Goal: Transaction & Acquisition: Purchase product/service

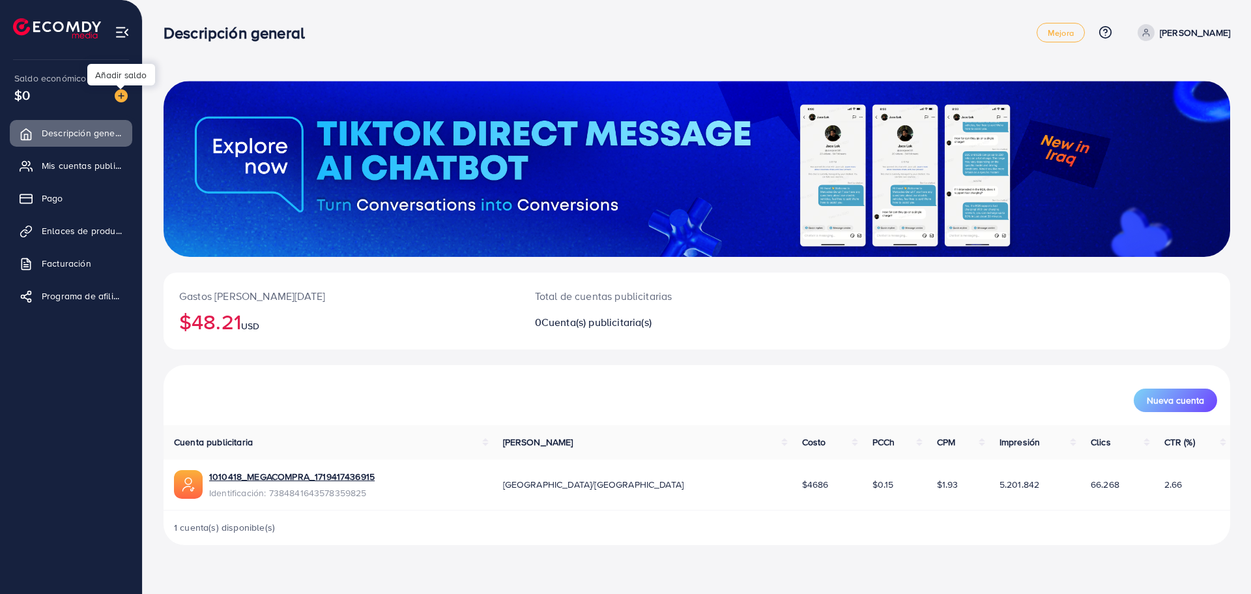
click at [118, 93] on img at bounding box center [121, 95] width 13 height 13
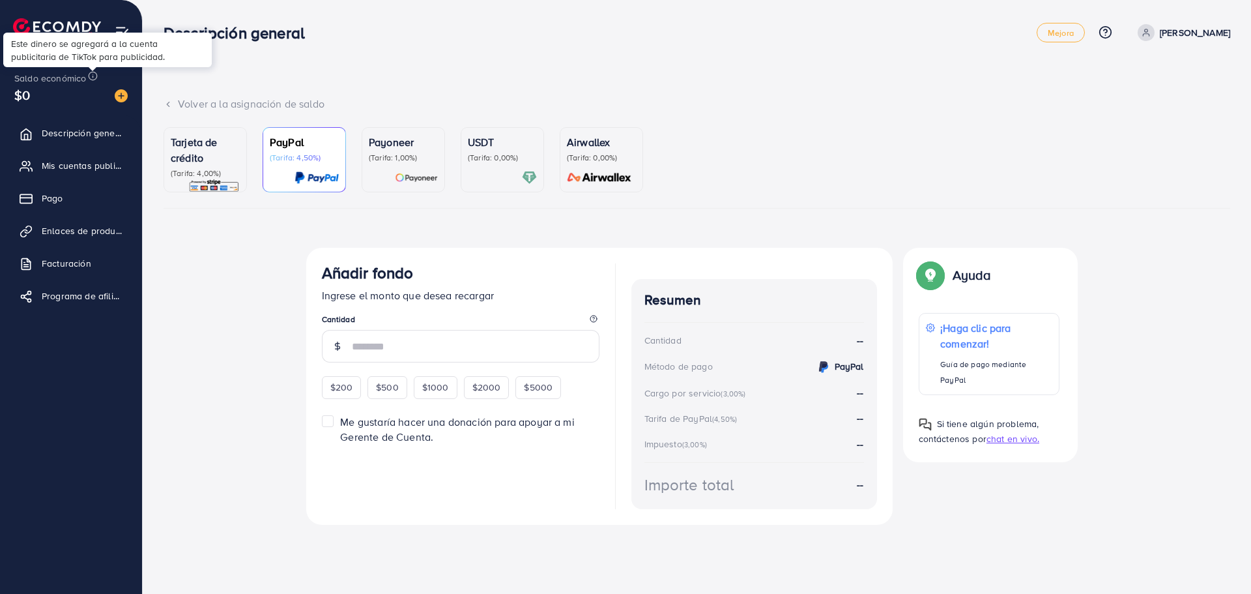
click at [89, 74] on circle at bounding box center [93, 76] width 8 height 8
click at [65, 202] on font "Pago" at bounding box center [56, 198] width 22 height 13
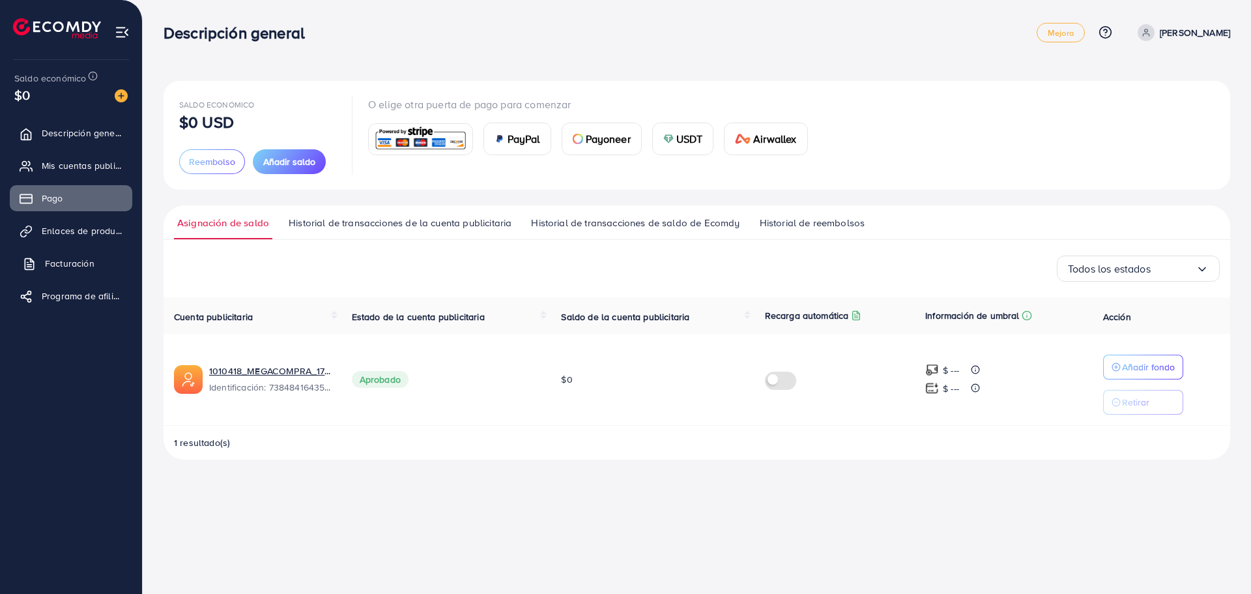
click at [78, 266] on font "Facturación" at bounding box center [70, 263] width 50 height 13
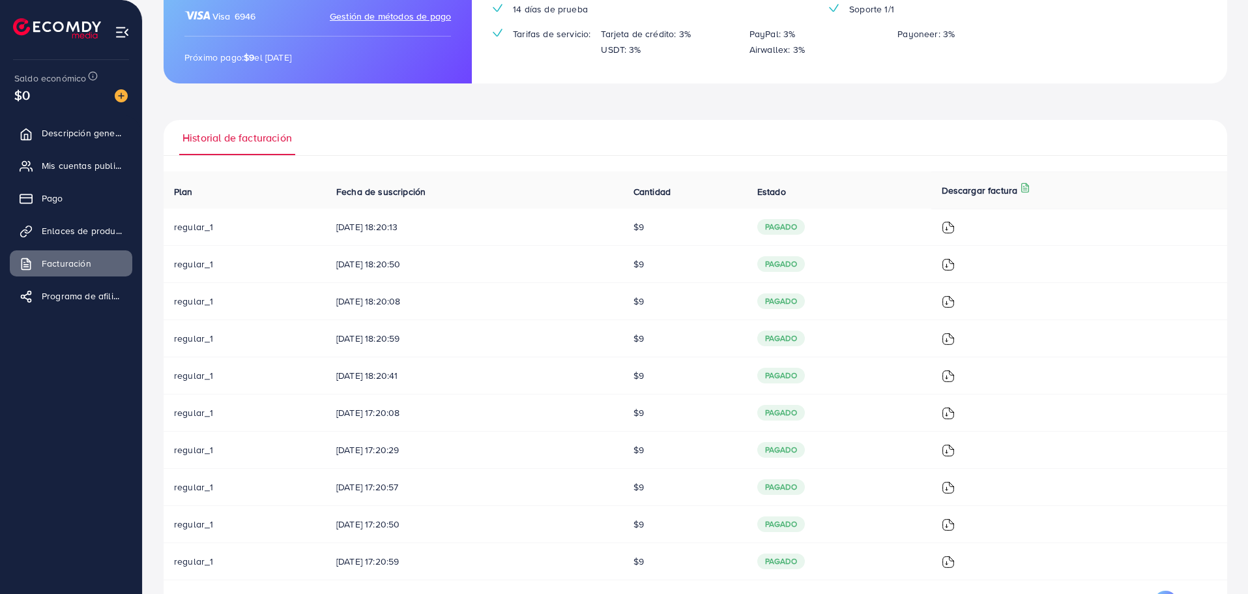
scroll to position [241, 0]
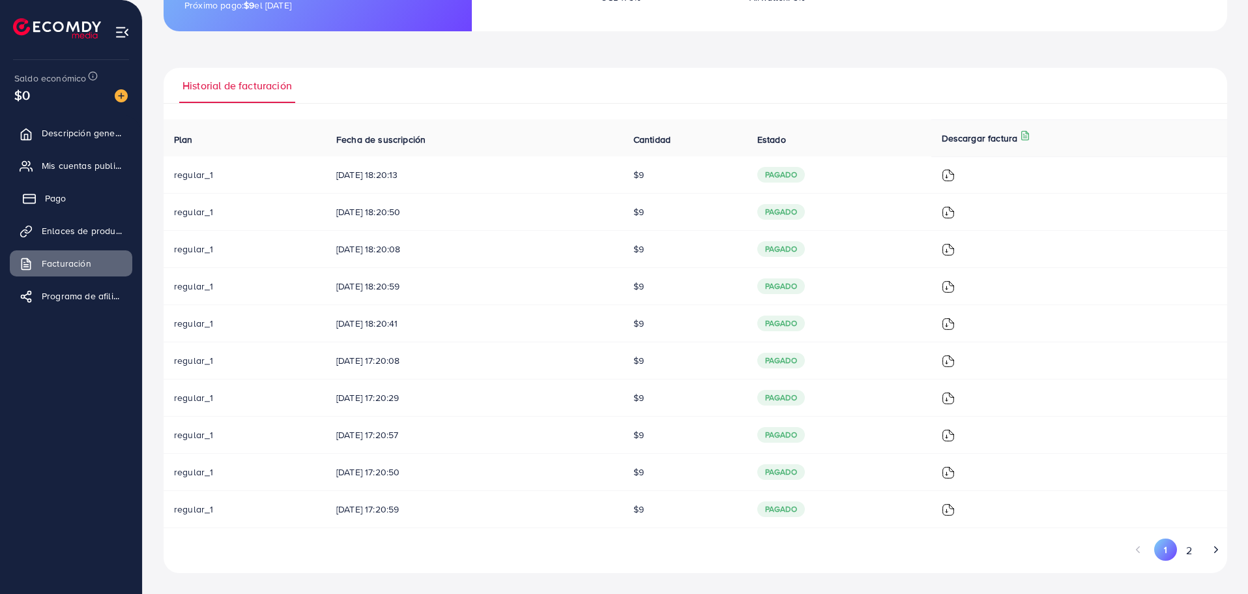
click at [53, 199] on font "Pago" at bounding box center [56, 198] width 22 height 13
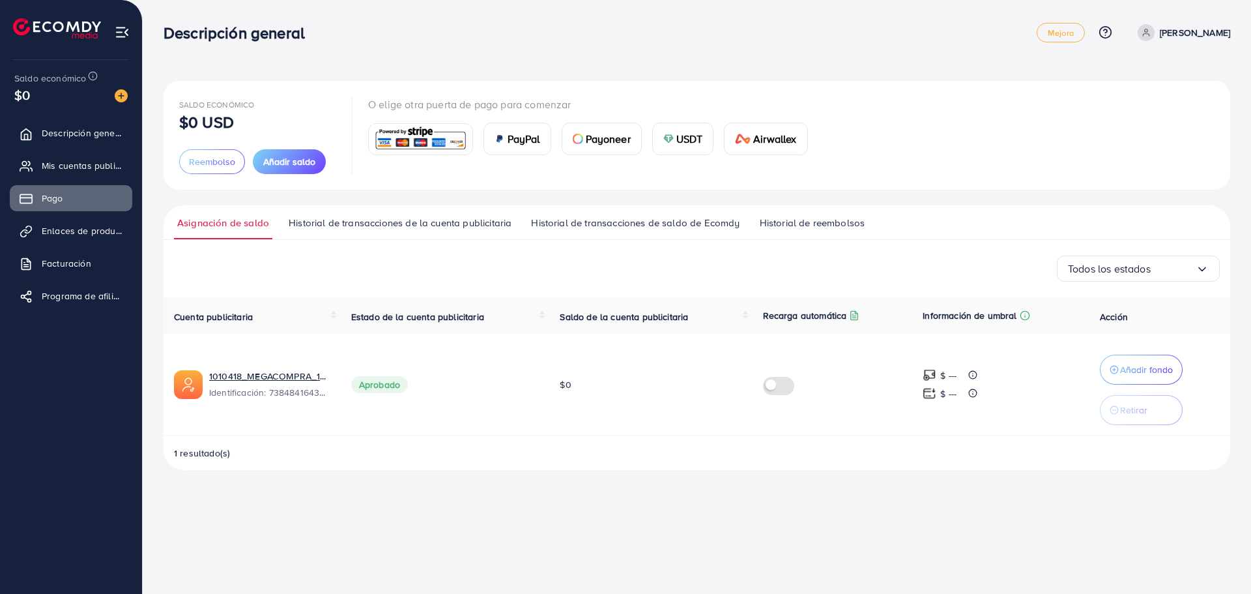
click at [319, 220] on font "Historial de transacciones de la cuenta publicitaria" at bounding box center [400, 223] width 223 height 14
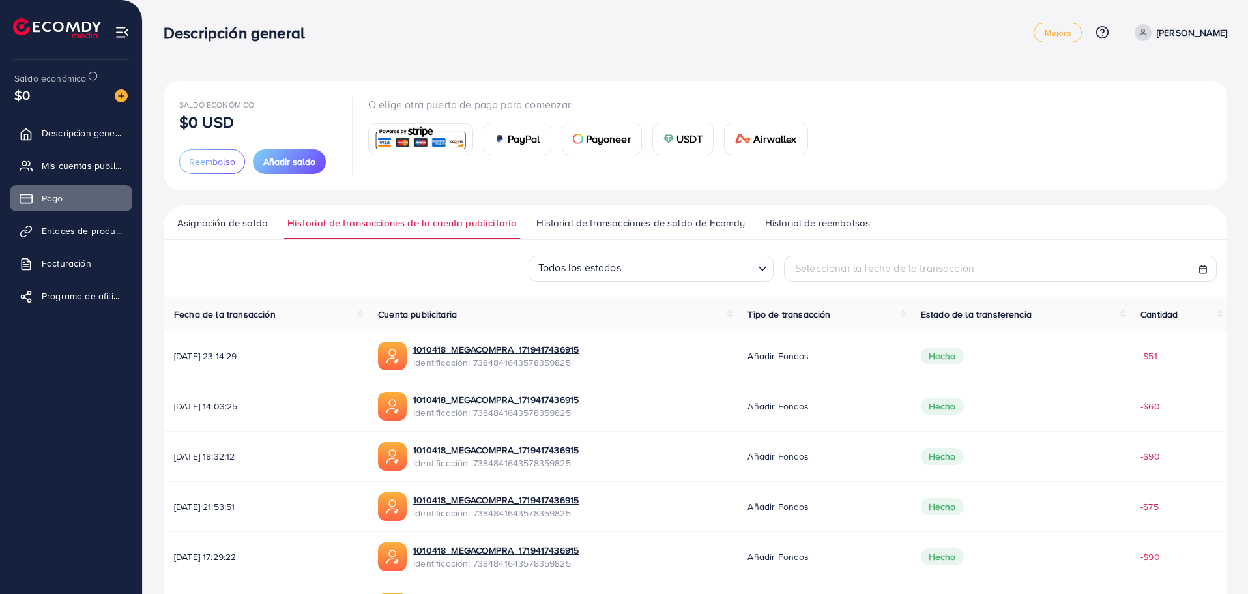
click at [612, 224] on font "Historial de transacciones de saldo de Ecomdy" at bounding box center [640, 223] width 209 height 14
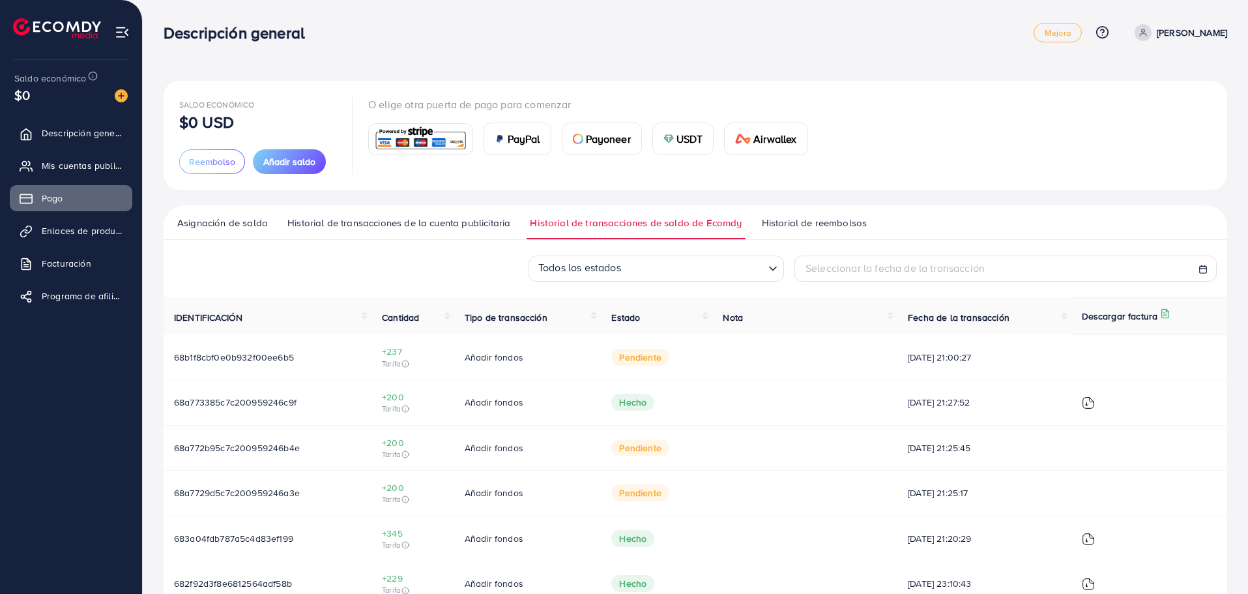
click at [637, 353] on font "pendiente" at bounding box center [640, 357] width 42 height 13
click at [971, 361] on font "[DATE] 21:00:27" at bounding box center [939, 357] width 63 height 13
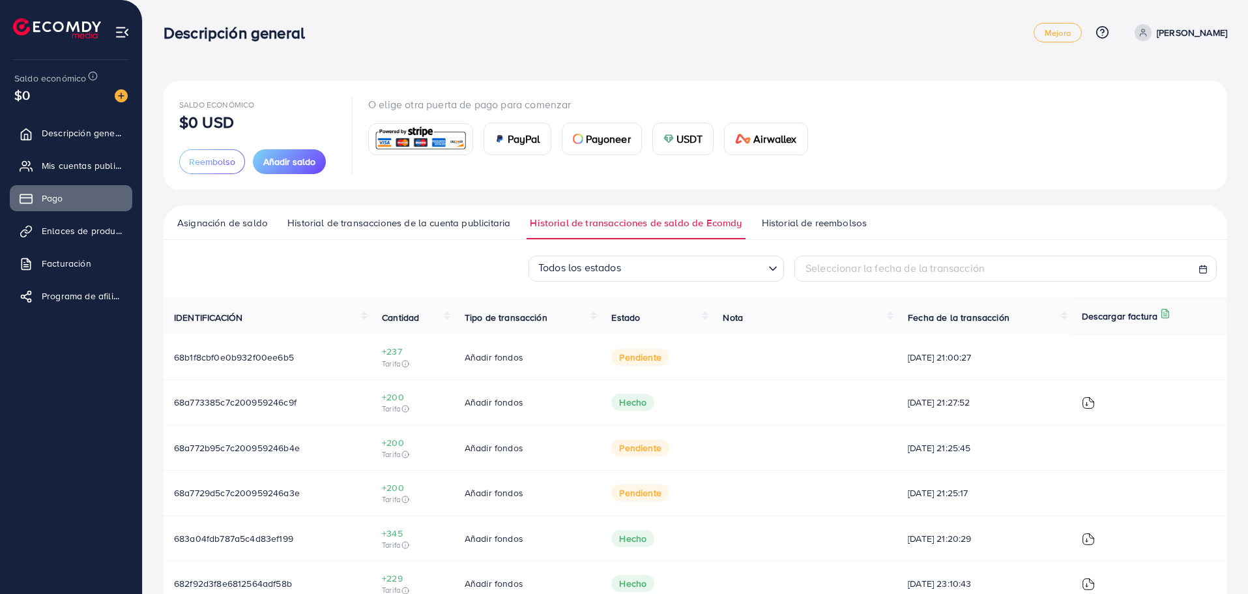
click at [657, 360] on font "pendiente" at bounding box center [640, 357] width 42 height 13
click at [816, 222] on font "Historial de reembolsos" at bounding box center [815, 223] width 106 height 14
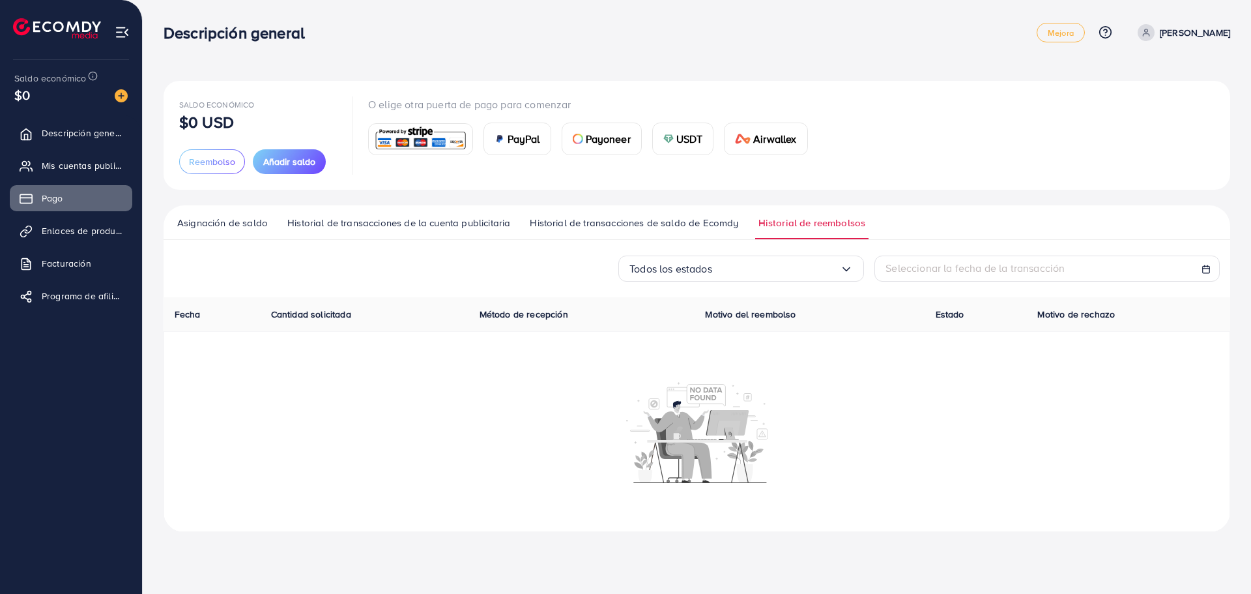
click at [677, 139] on font "USDT" at bounding box center [690, 139] width 27 height 14
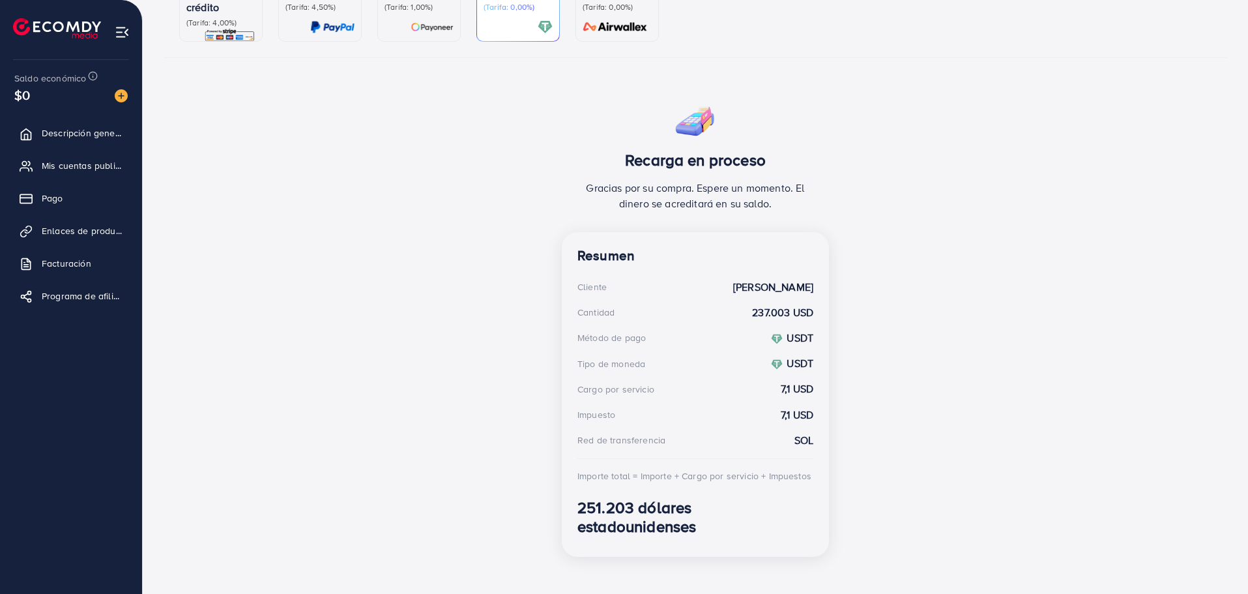
scroll to position [171, 0]
